Goal: Find specific page/section: Find specific page/section

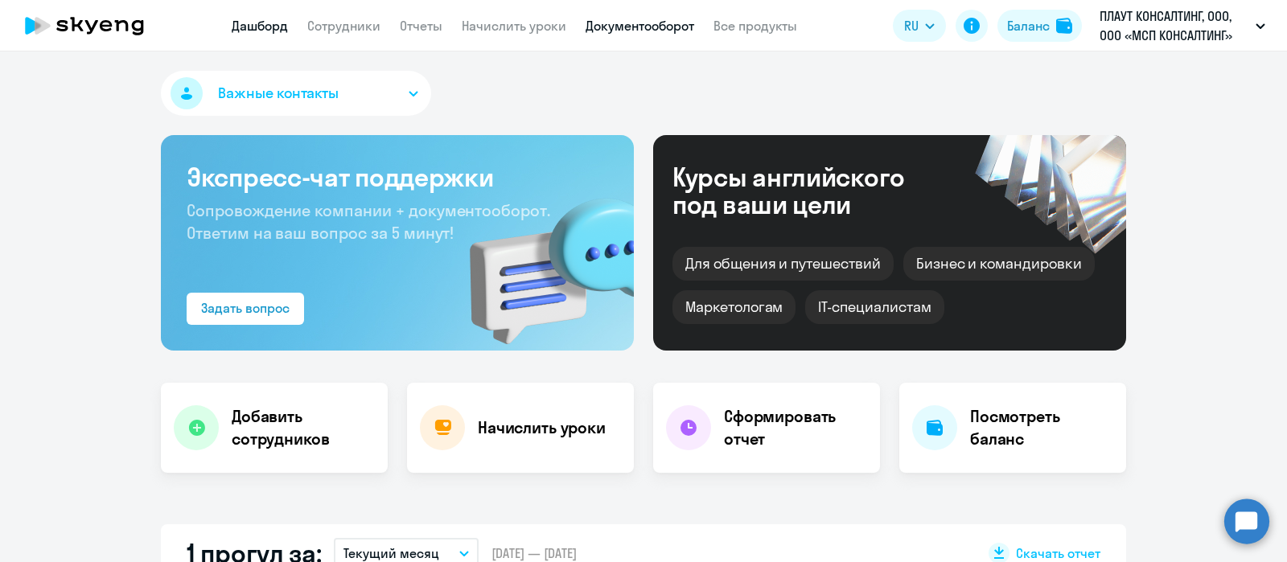
click at [626, 25] on link "Документооборот" at bounding box center [639, 26] width 109 height 16
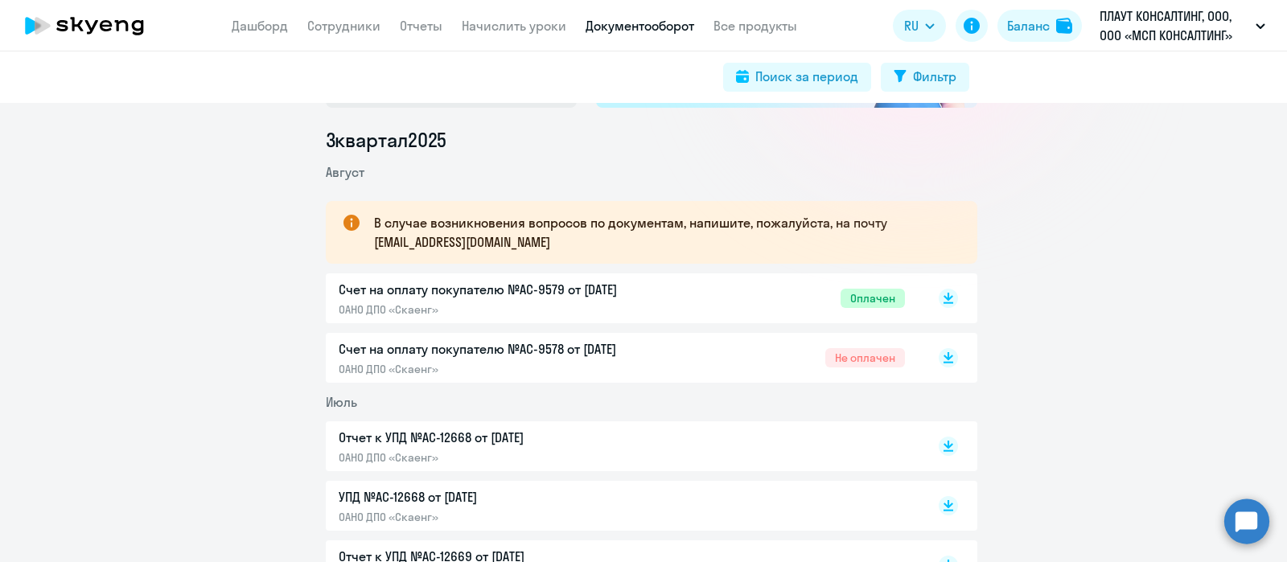
scroll to position [200, 0]
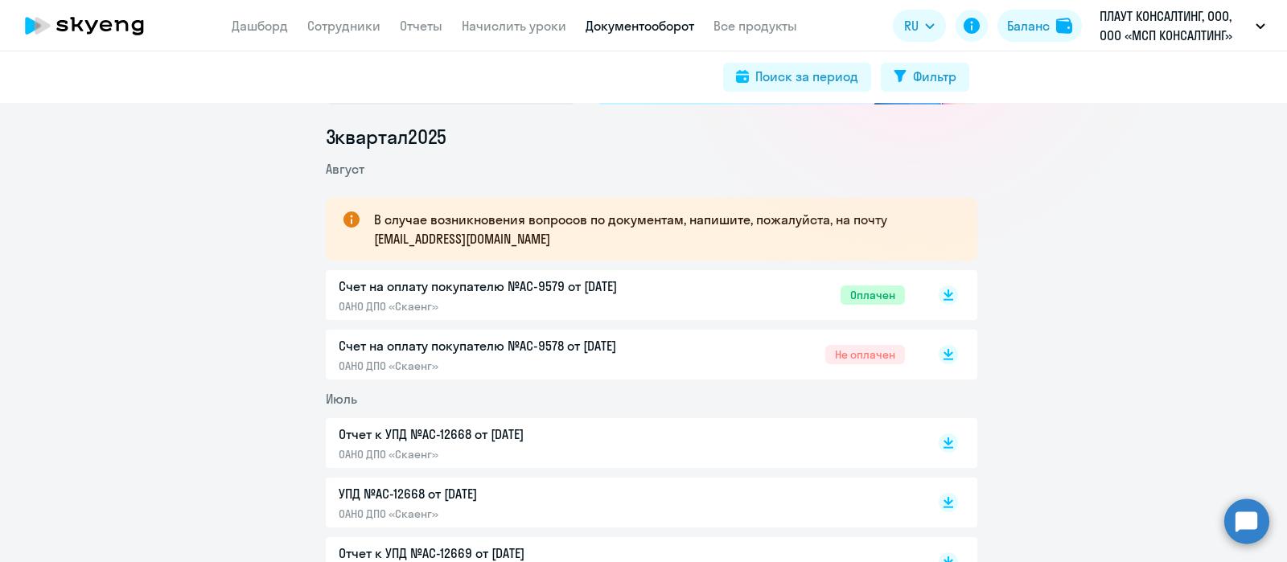
click at [552, 434] on p "Отчет к УПД №AC-12668 от [DATE]" at bounding box center [508, 434] width 338 height 19
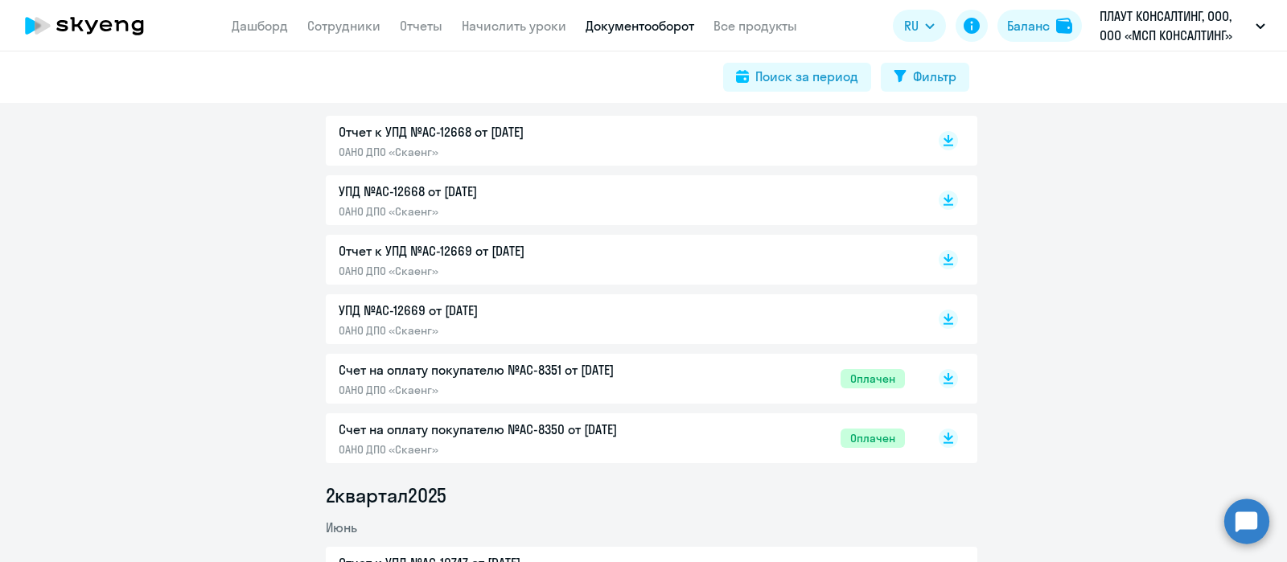
scroll to position [703, 0]
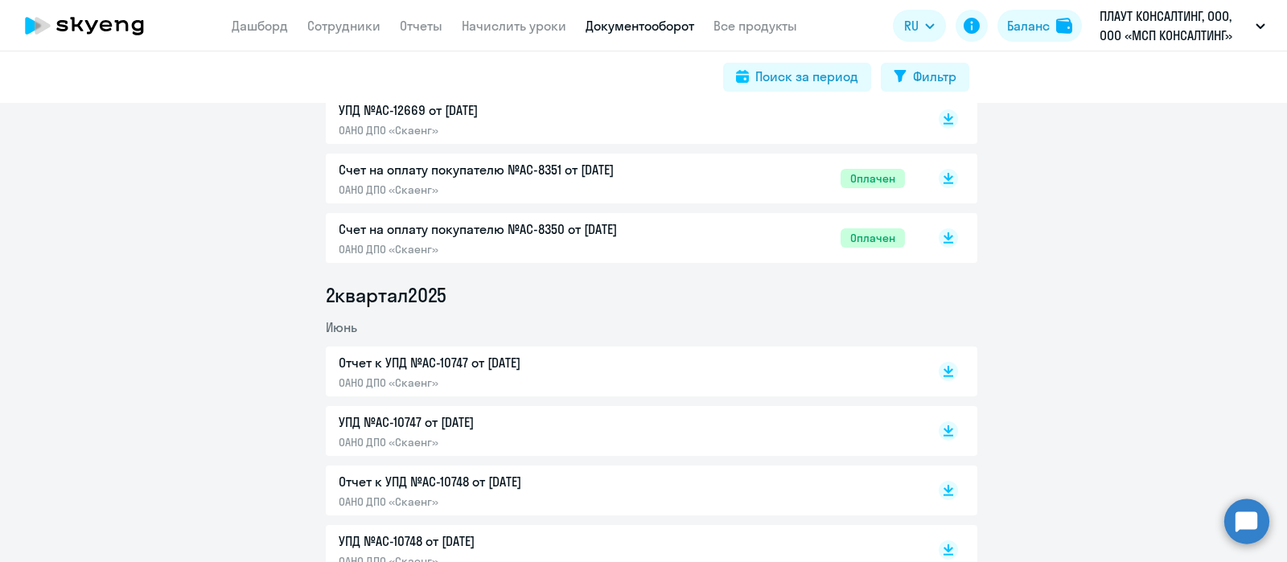
click at [488, 391] on div "Отчет к УПД №AC-10747 от [DATE] ОАНО ДПО «Скаенг»" at bounding box center [651, 372] width 651 height 50
click at [493, 379] on p "ОАНО ДПО «Скаенг»" at bounding box center [508, 383] width 338 height 14
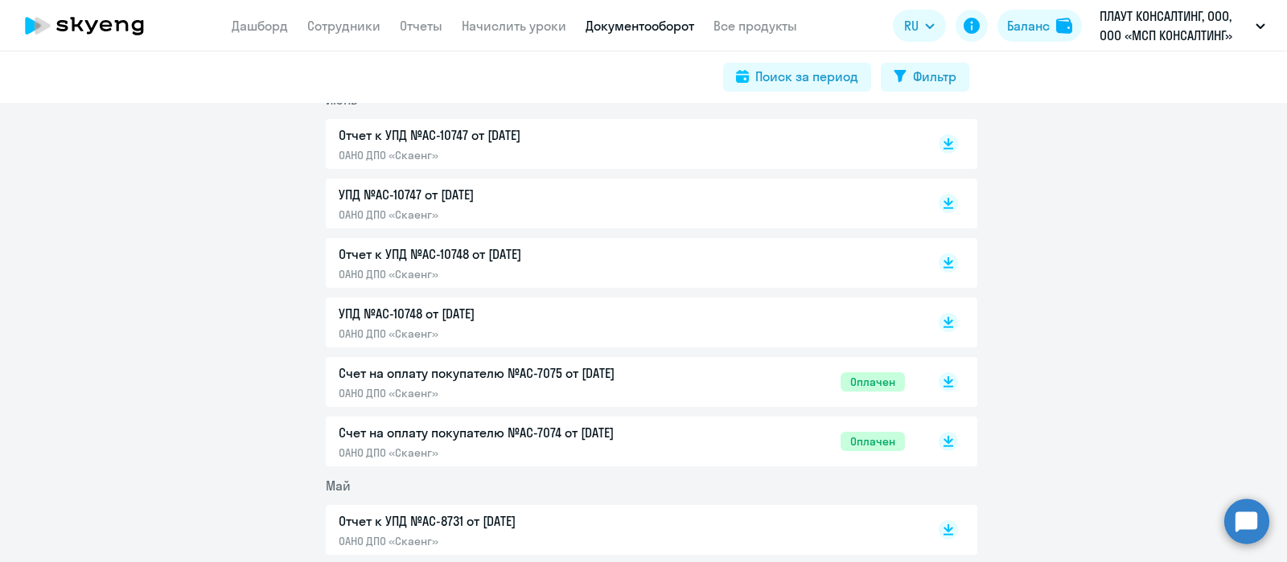
scroll to position [1005, 0]
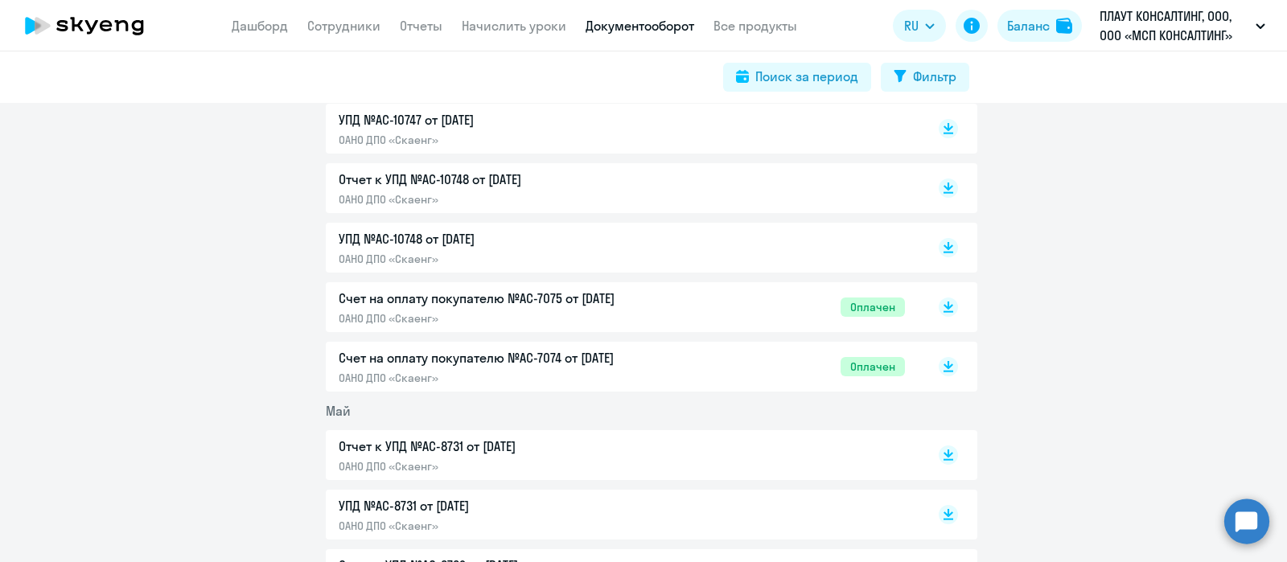
click at [469, 439] on p "Отчет к УПД №AC-8731 от [DATE]" at bounding box center [508, 446] width 338 height 19
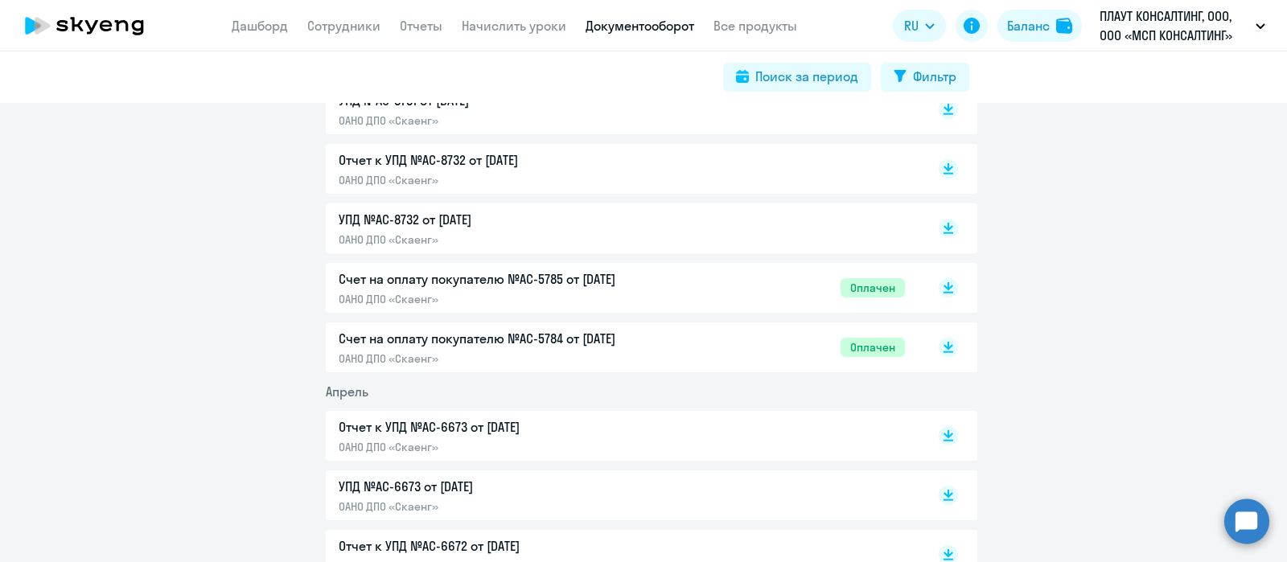
scroll to position [1507, 0]
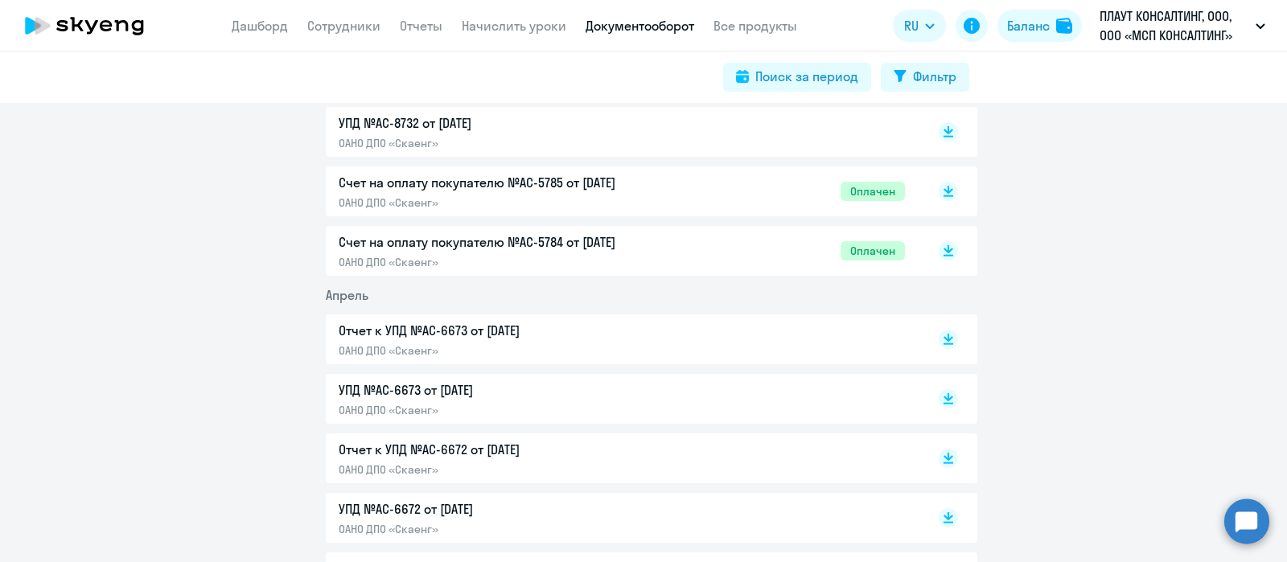
click at [495, 346] on p "ОАНО ДПО «Скаенг»" at bounding box center [508, 350] width 338 height 14
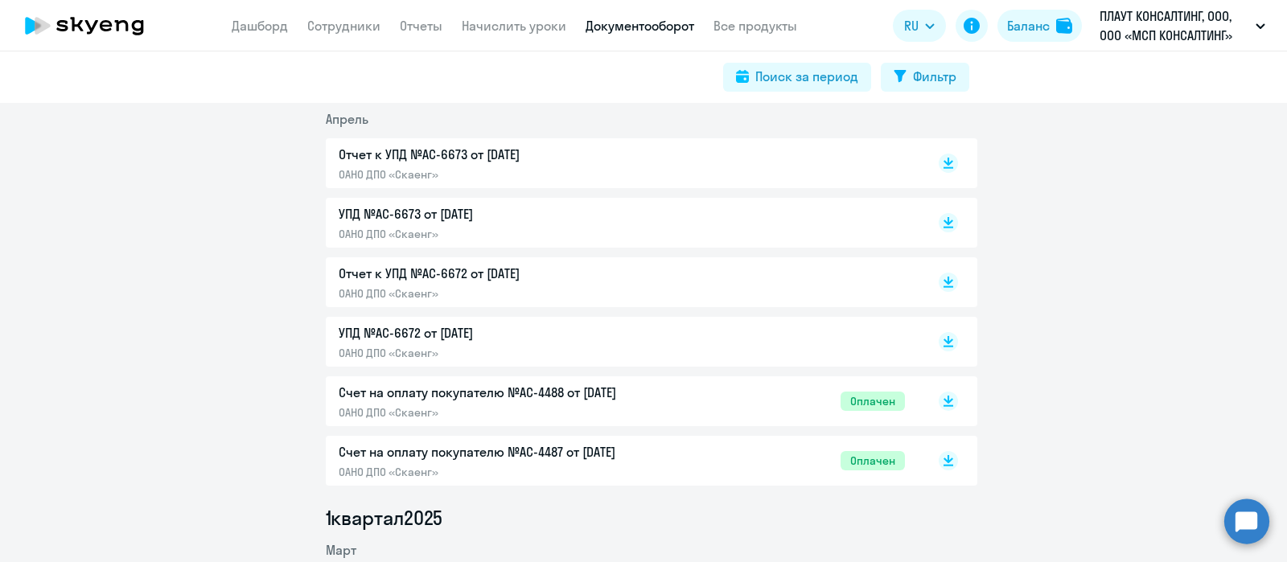
scroll to position [1910, 0]
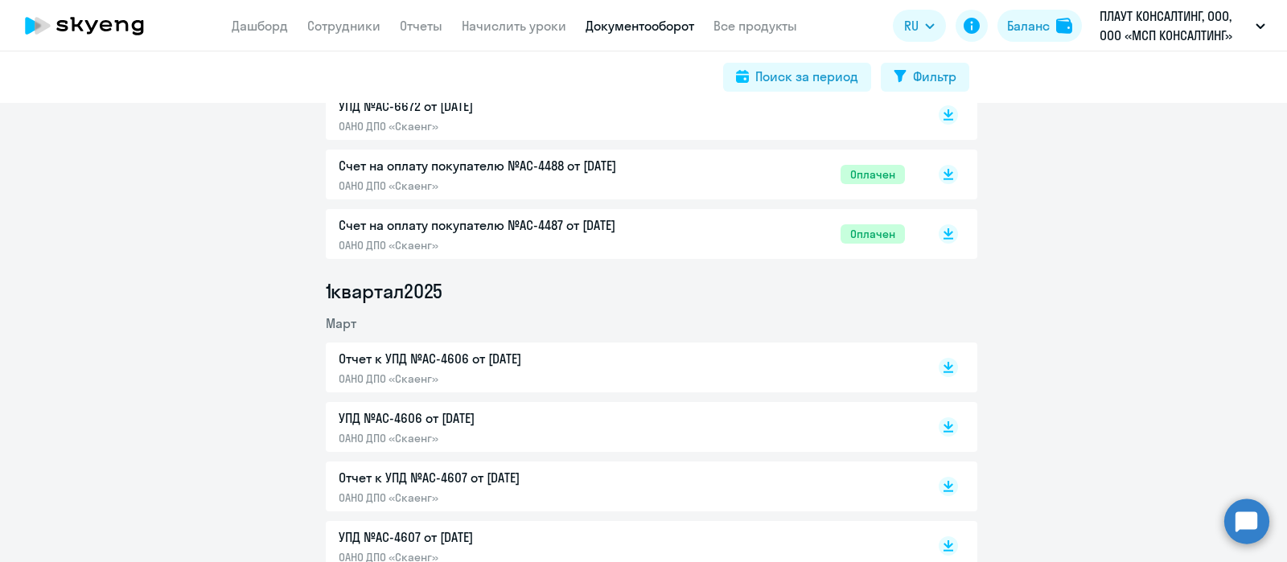
click at [515, 358] on p "Отчет к УПД №AC-4606 от [DATE]" at bounding box center [508, 358] width 338 height 19
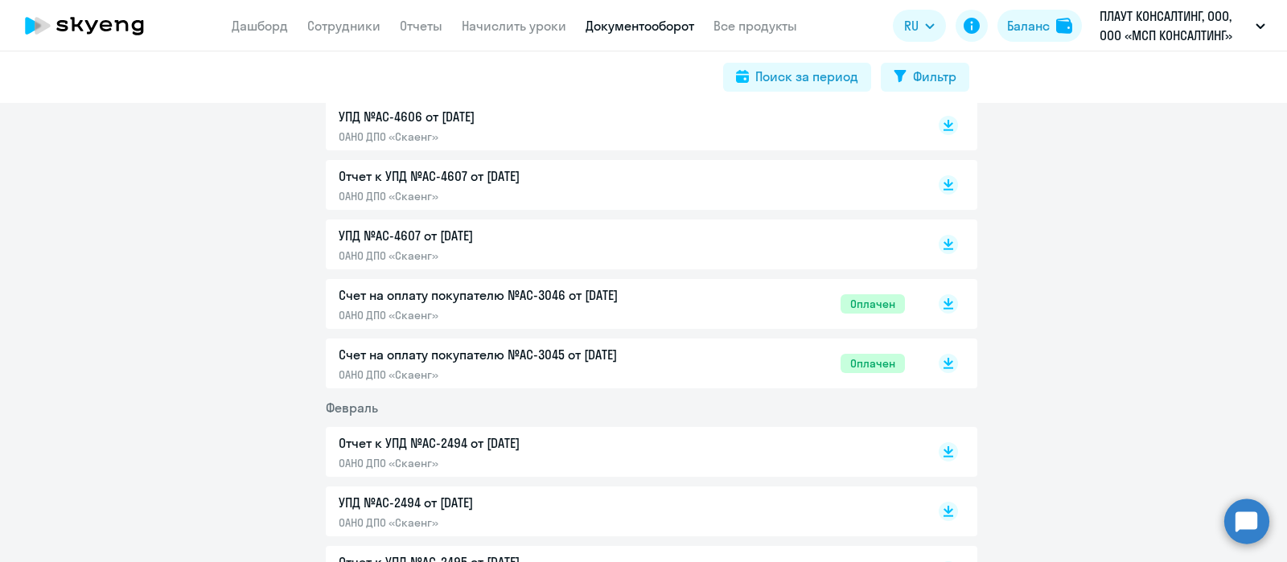
scroll to position [2412, 0]
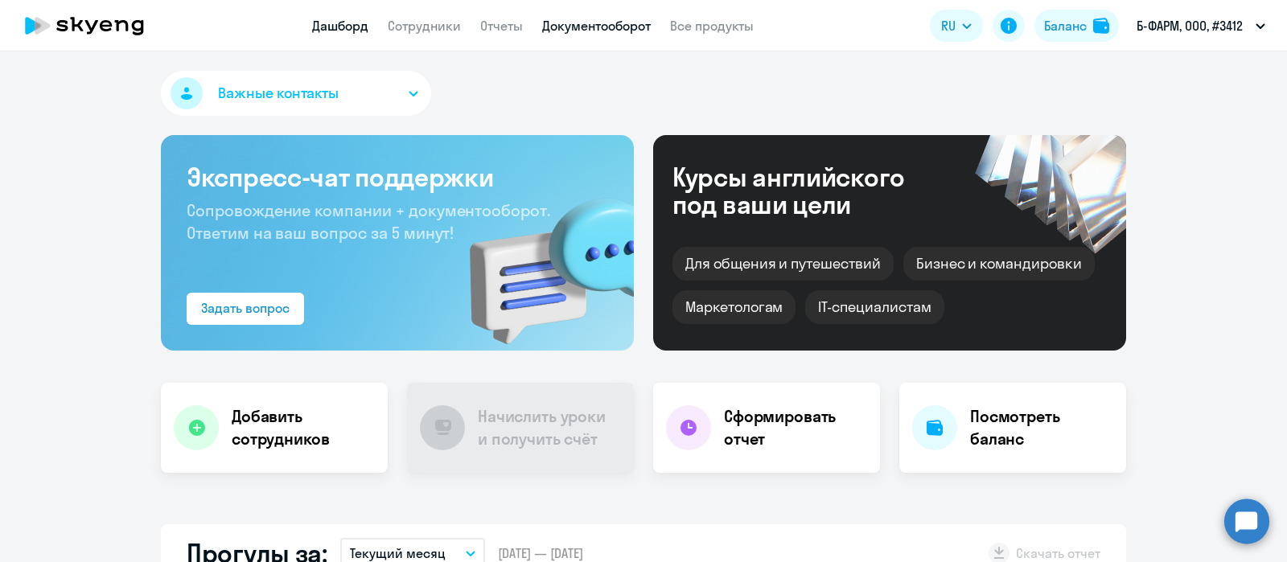
click at [585, 24] on link "Документооборот" at bounding box center [596, 26] width 109 height 16
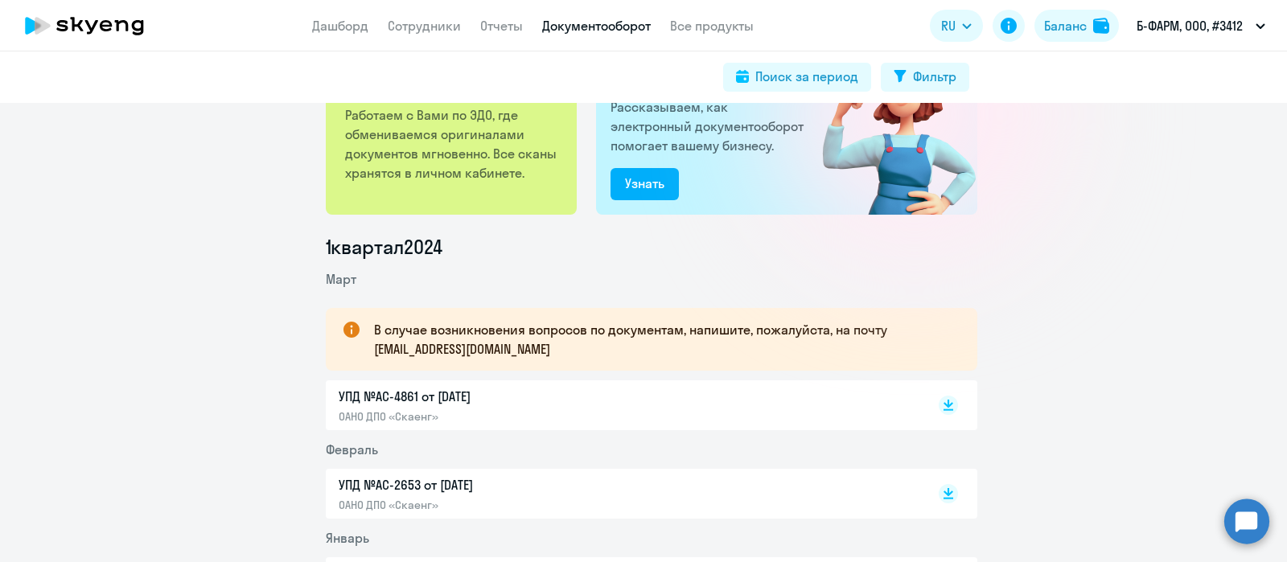
scroll to position [302, 0]
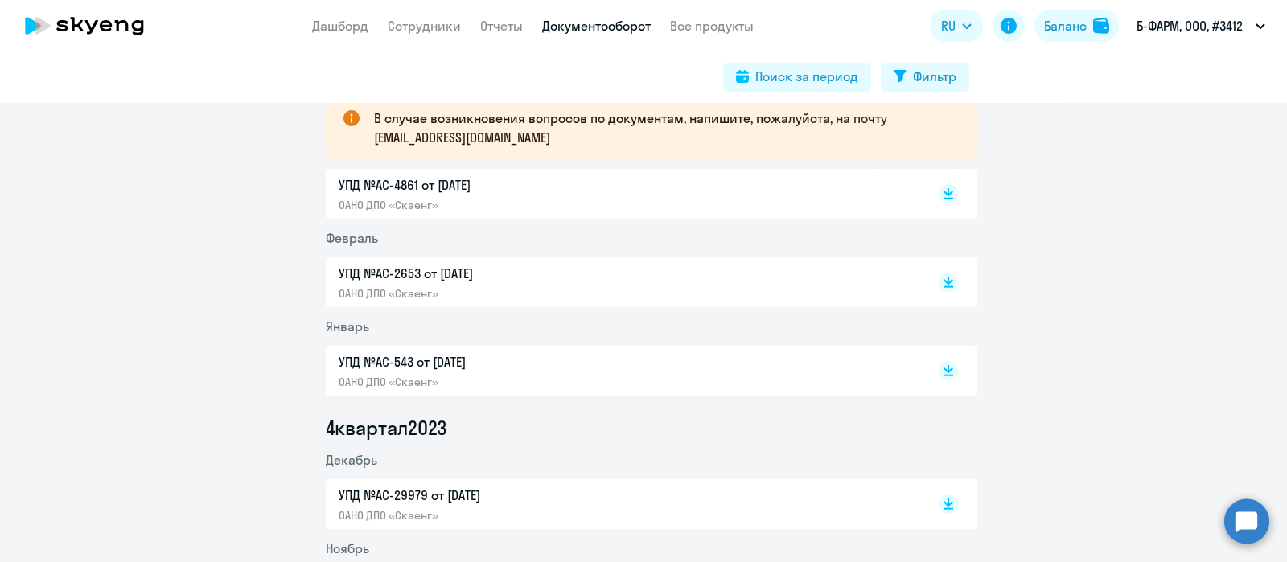
click at [501, 183] on p "УПД №AC-4861 от 31.03.2024" at bounding box center [508, 184] width 338 height 19
click at [383, 382] on p "ОАНО ДПО «Скаенг»" at bounding box center [508, 382] width 338 height 14
click at [426, 22] on link "Сотрудники" at bounding box center [424, 26] width 73 height 16
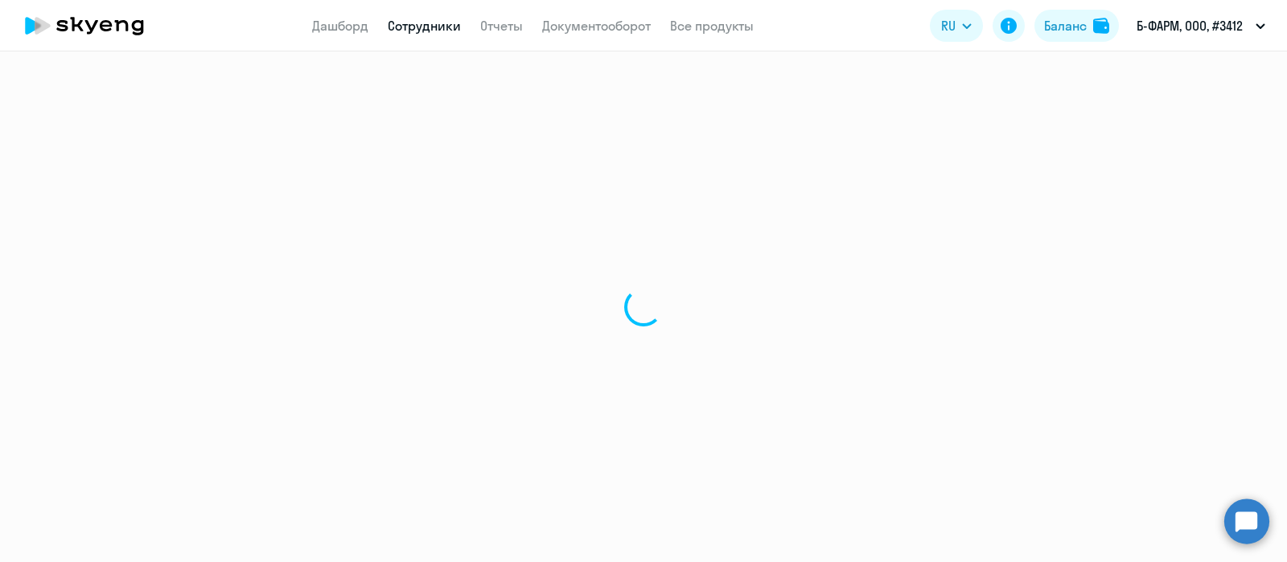
select select "30"
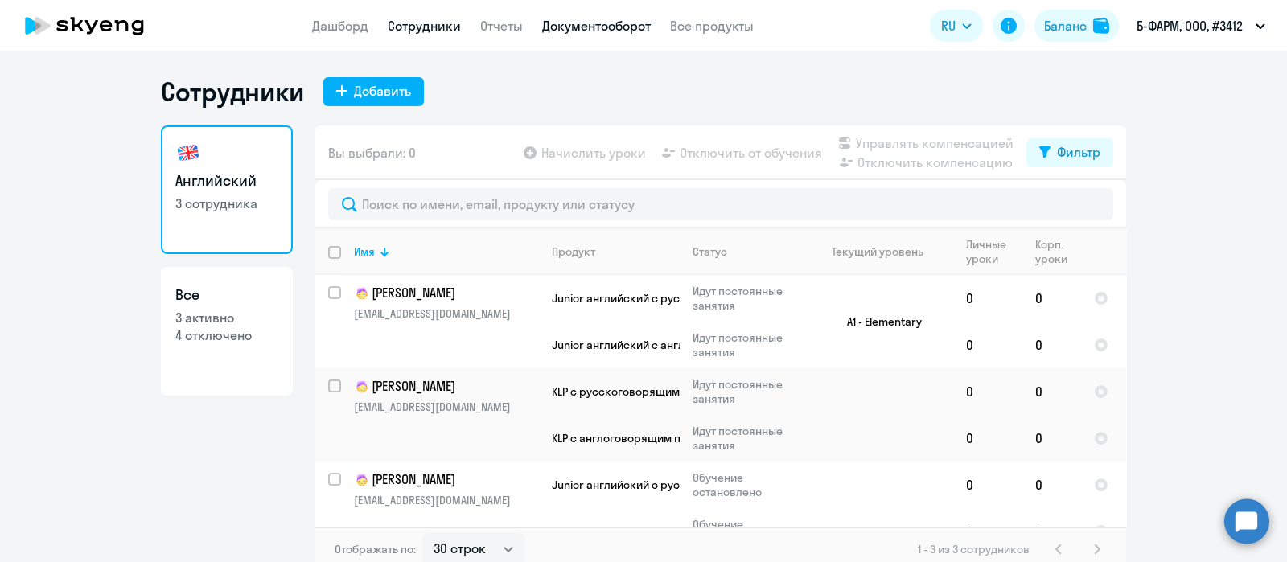
click at [599, 33] on link "Документооборот" at bounding box center [596, 26] width 109 height 16
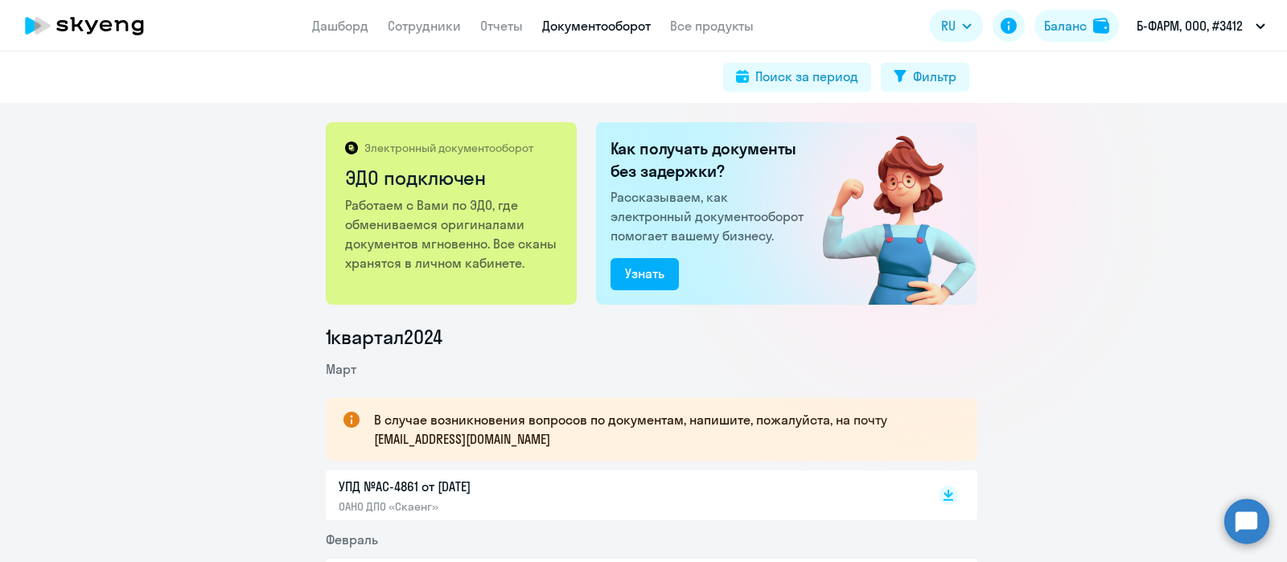
scroll to position [703, 0]
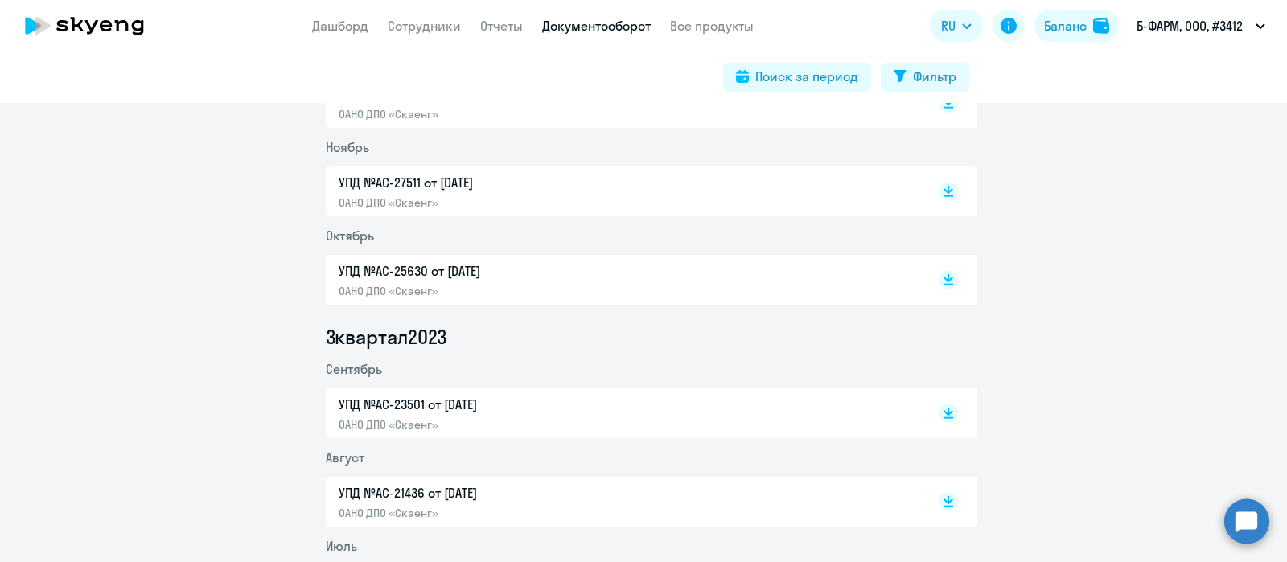
click at [517, 412] on p "УПД №AC-23501 от 30.09.2023" at bounding box center [508, 404] width 338 height 19
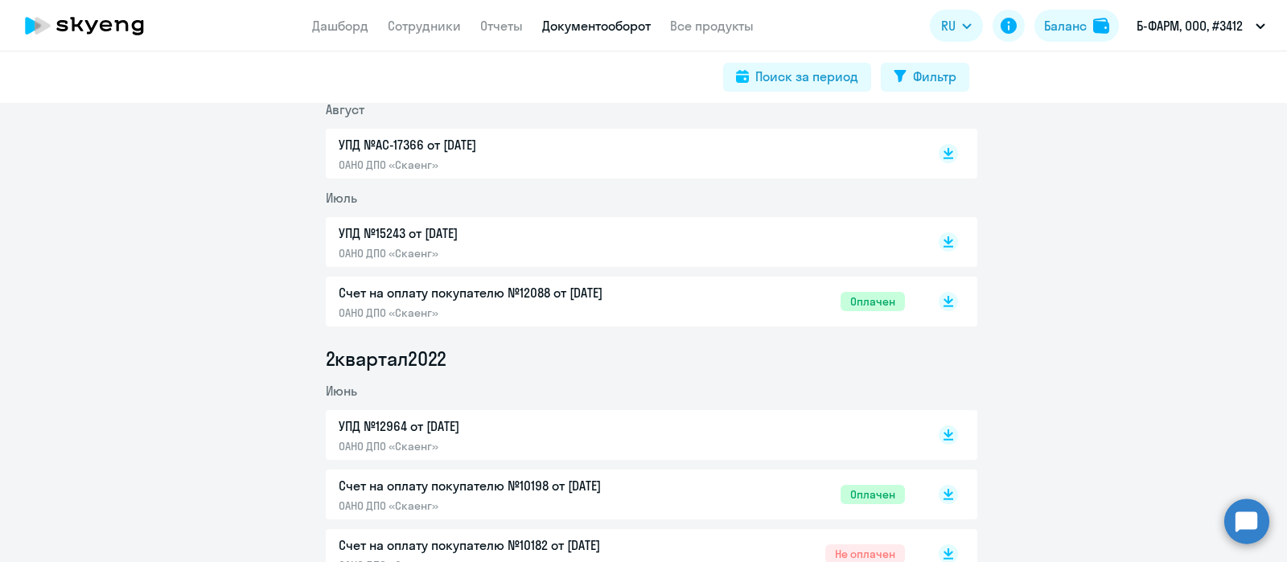
scroll to position [2612, 0]
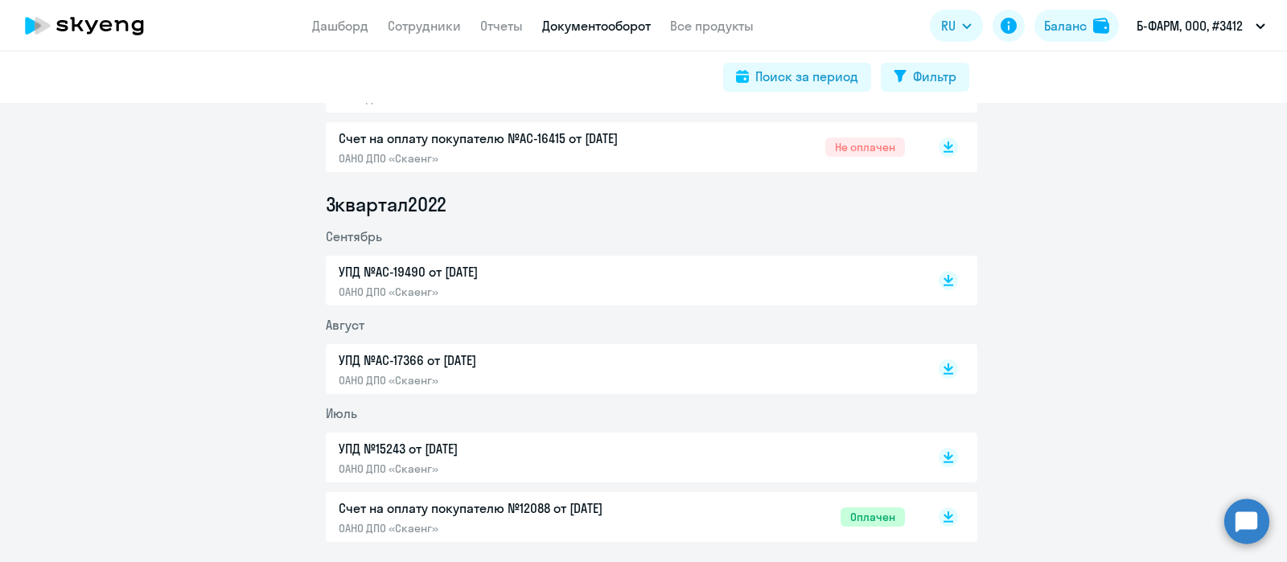
click at [566, 444] on p "УПД №15243 от 31.07.2022" at bounding box center [508, 448] width 338 height 19
click at [471, 511] on p "Счет на оплату покупателю №12088 от 20.07.2022" at bounding box center [508, 508] width 338 height 19
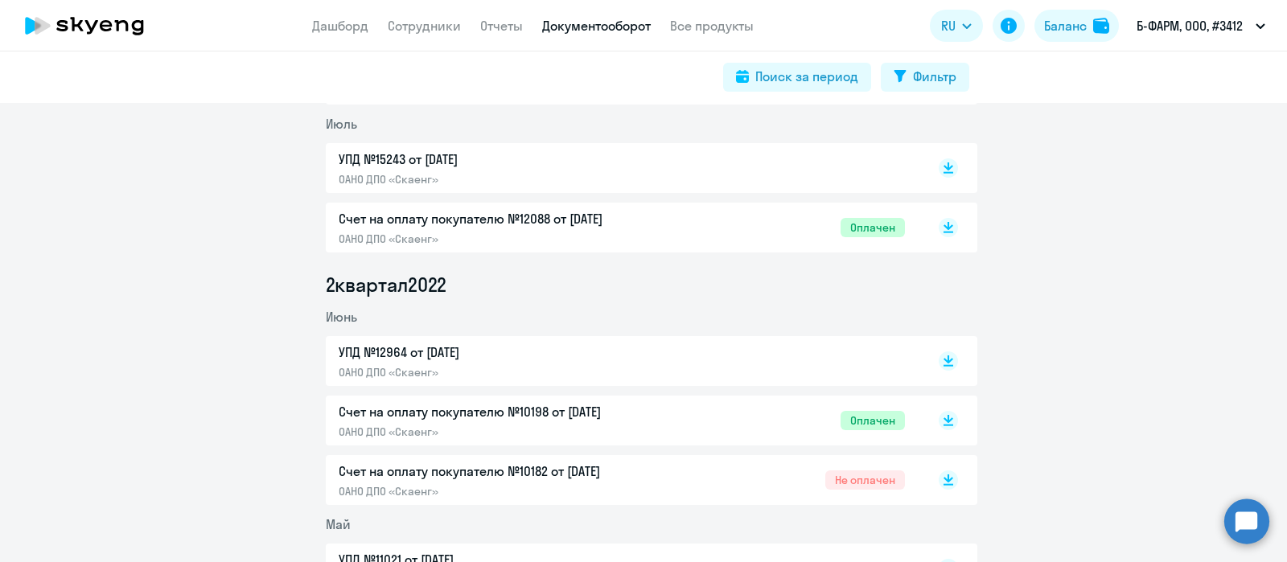
scroll to position [2914, 0]
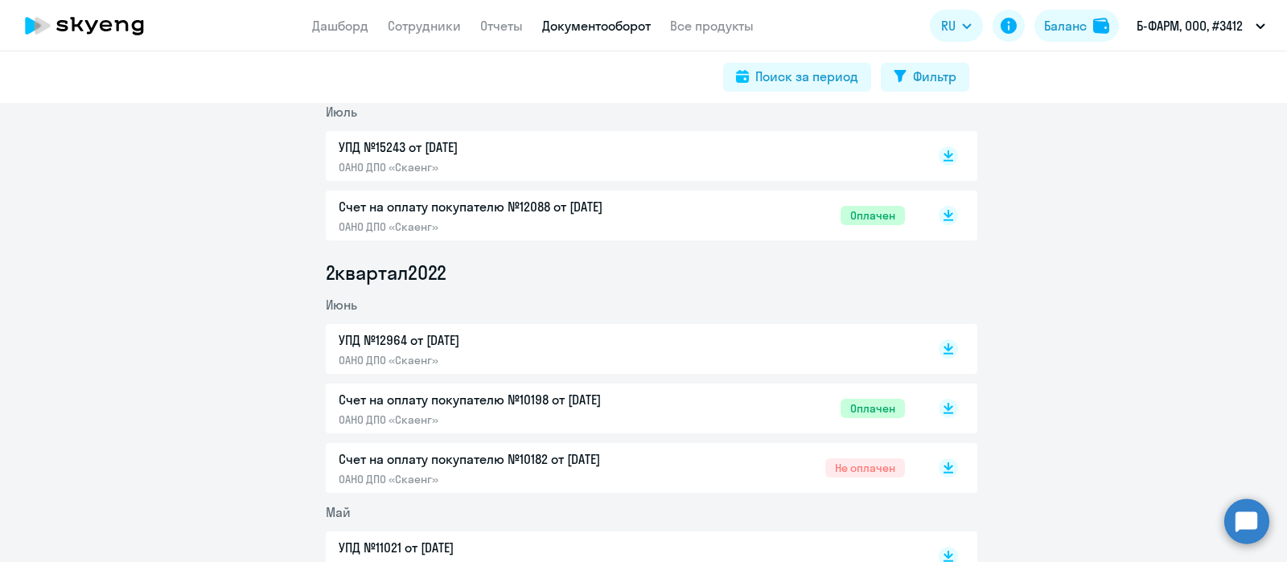
click at [430, 412] on p "ОАНО ДПО «Скаенг»" at bounding box center [508, 419] width 338 height 14
